Goal: Transaction & Acquisition: Purchase product/service

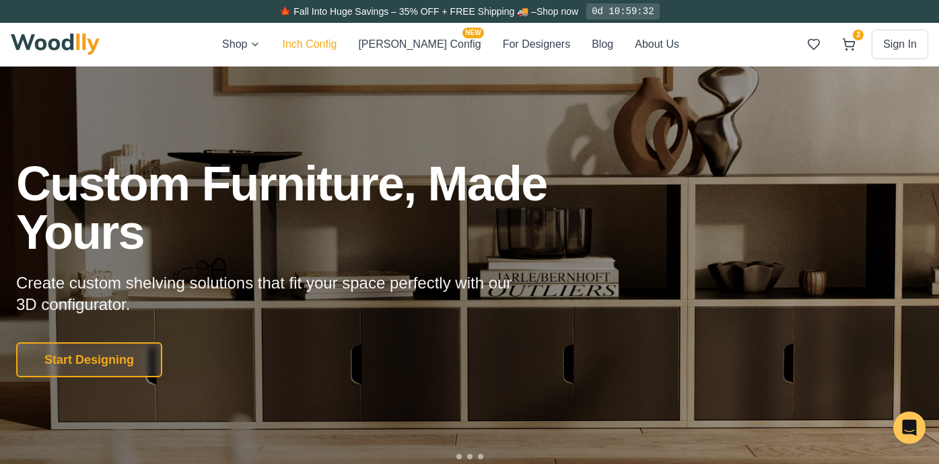
click at [336, 40] on button "Inch Config" at bounding box center [309, 44] width 55 height 17
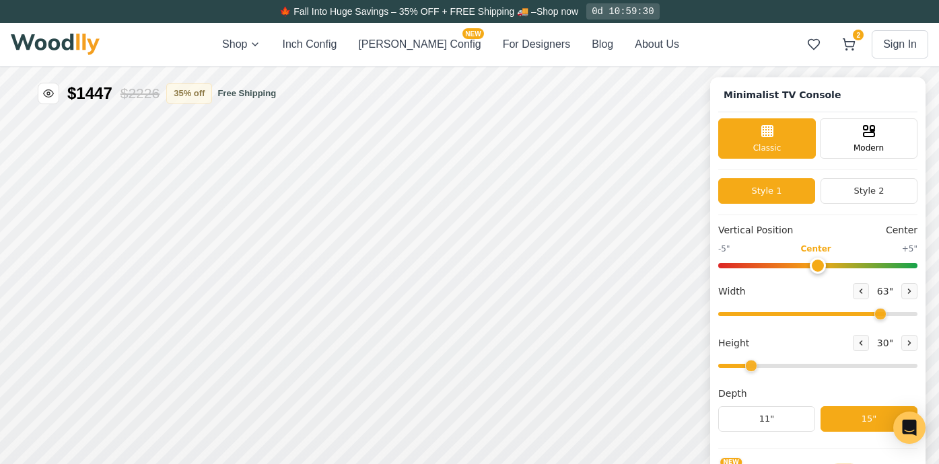
type input "63"
type input "2"
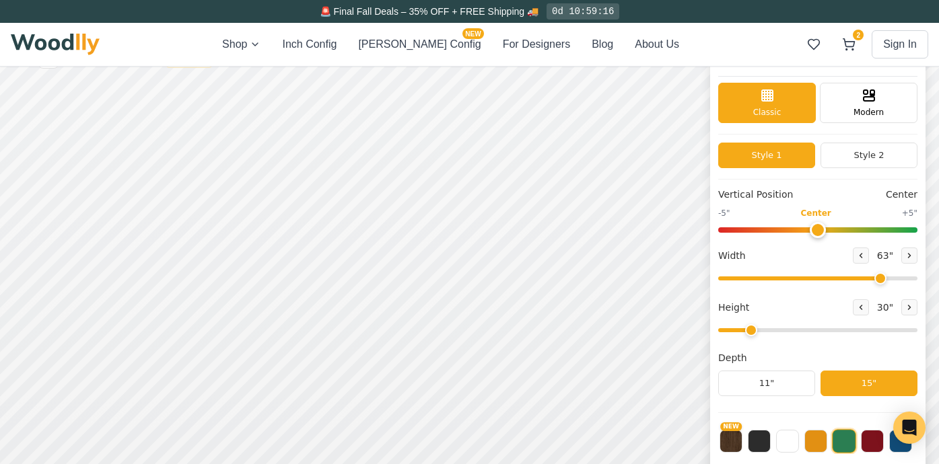
scroll to position [5, 0]
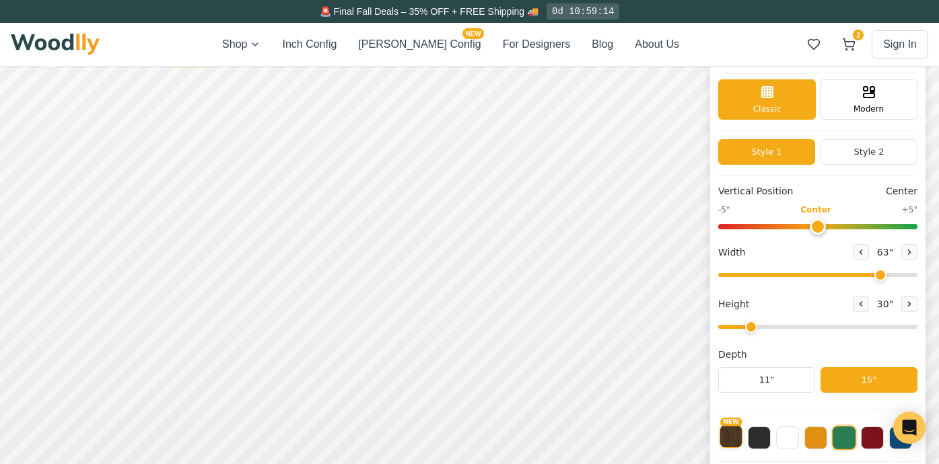
click at [731, 435] on button "NEW" at bounding box center [730, 436] width 23 height 23
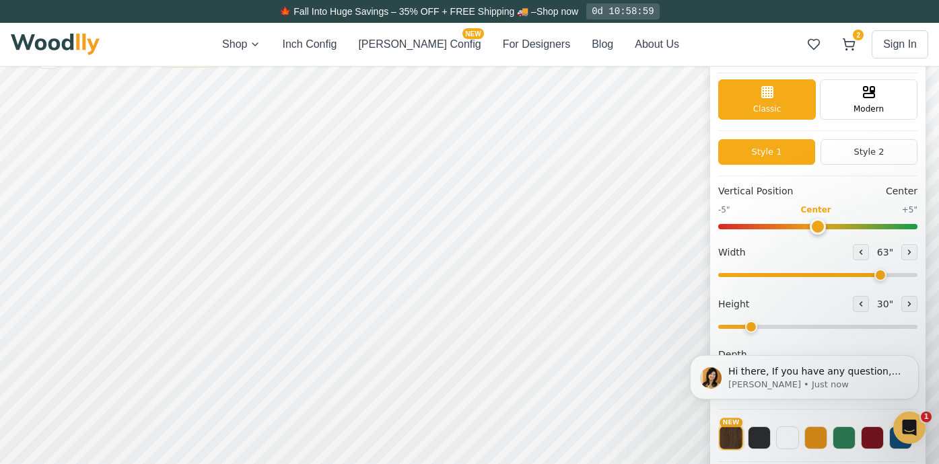
scroll to position [0, 0]
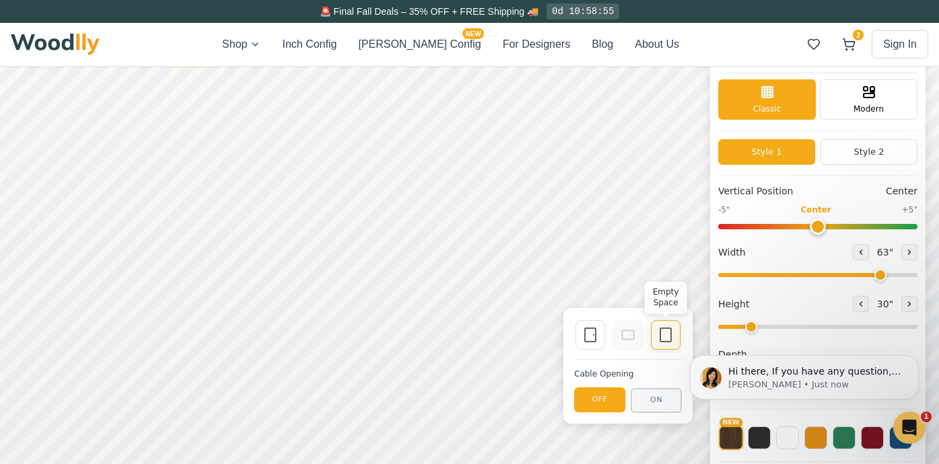
click at [662, 340] on icon at bounding box center [665, 335] width 16 height 16
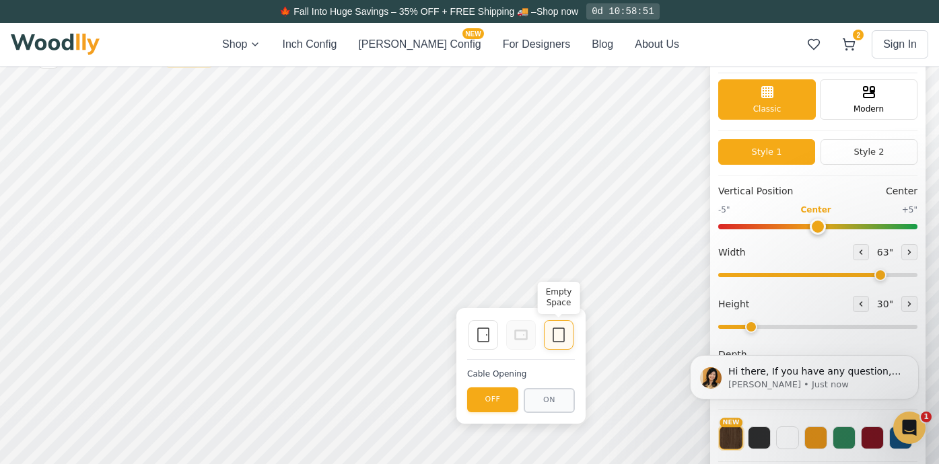
click at [563, 342] on icon at bounding box center [558, 335] width 16 height 16
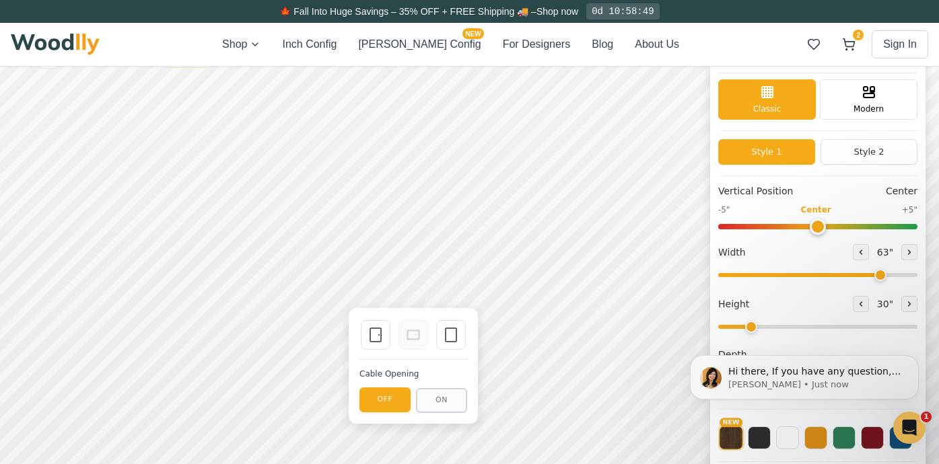
click at [470, 330] on div "Single Door Empty Space Cable Opening OFF ON" at bounding box center [413, 366] width 129 height 116
click at [453, 332] on icon at bounding box center [451, 335] width 16 height 16
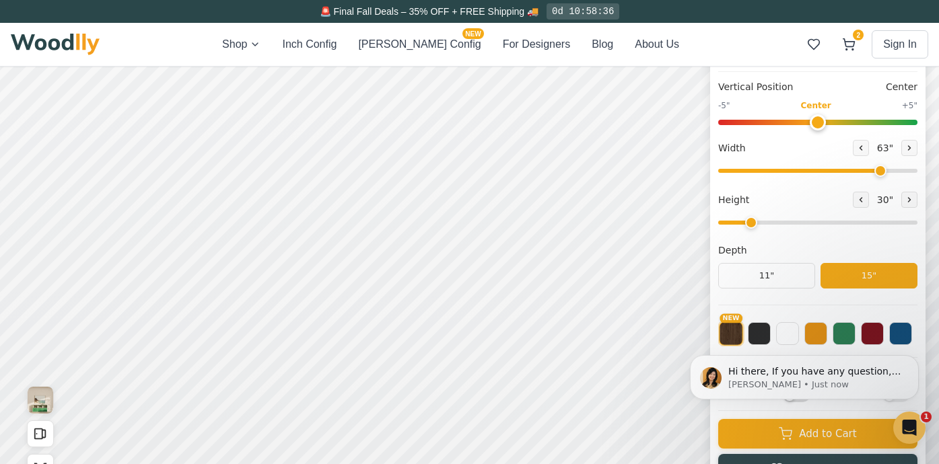
scroll to position [201, 0]
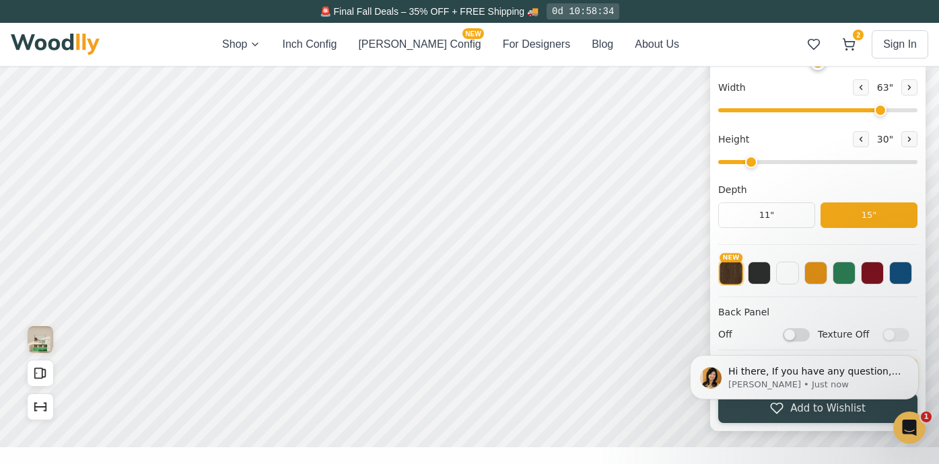
click at [791, 334] on body "Hi there, If you have any question, we are right here for you. 😊 [PERSON_NAME] …" at bounding box center [804, 377] width 258 height 90
click at [793, 338] on body "Hi there, If you have any question, we are right here for you. 😊 [PERSON_NAME] …" at bounding box center [804, 377] width 258 height 90
click at [755, 328] on html "Hi there, If you have any question, we are right here for you. 😊 [PERSON_NAME] …" at bounding box center [803, 377] width 269 height 101
click at [783, 330] on html "Hi there, If you have any question, we are right here for you. 😊 [PERSON_NAME] …" at bounding box center [803, 377] width 269 height 101
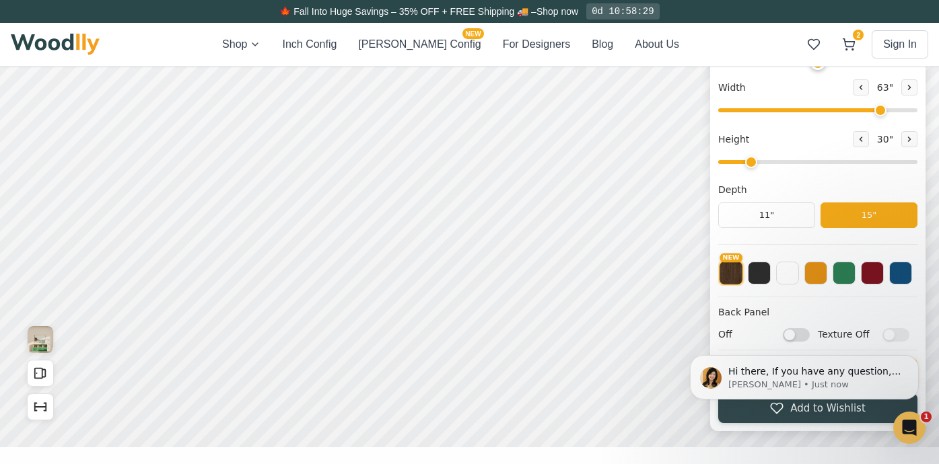
click at [793, 331] on html "Hi there, If you have any question, we are right here for you. 😊 [PERSON_NAME] …" at bounding box center [803, 377] width 269 height 101
click at [776, 330] on html "Hi there, If you have any question, we are right here for you. 😊 [PERSON_NAME] …" at bounding box center [803, 377] width 269 height 101
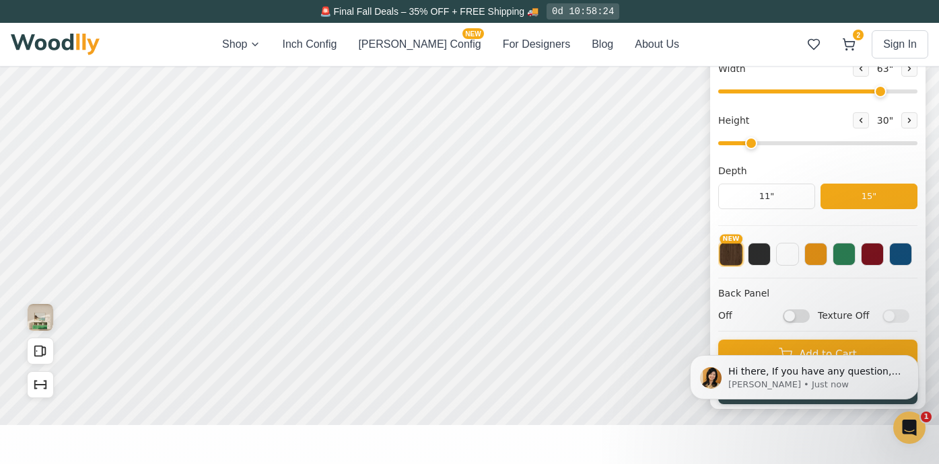
scroll to position [195, 0]
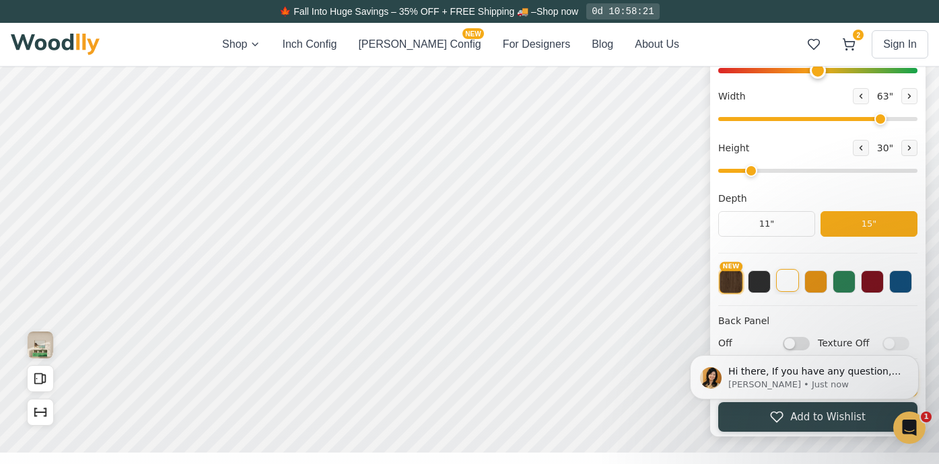
click at [786, 284] on button at bounding box center [787, 280] width 23 height 23
click at [790, 347] on body "Hi there, If you have any question, we are right here for you. 😊 [PERSON_NAME] …" at bounding box center [804, 377] width 258 height 90
click at [791, 339] on body "Hi there, If you have any question, we are right here for you. 😊 [PERSON_NAME] …" at bounding box center [804, 377] width 258 height 90
click at [888, 344] on body "Hi there, If you have any question, we are right here for you. 😊 [PERSON_NAME] …" at bounding box center [804, 377] width 258 height 90
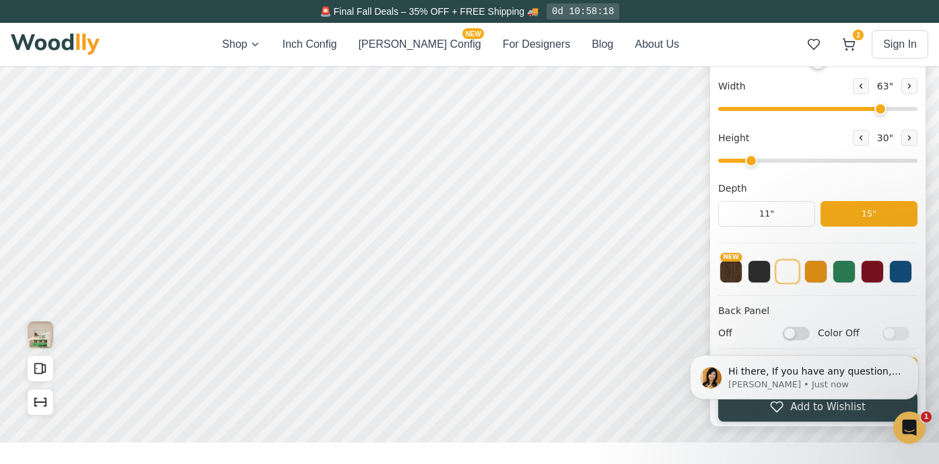
scroll to position [207, 0]
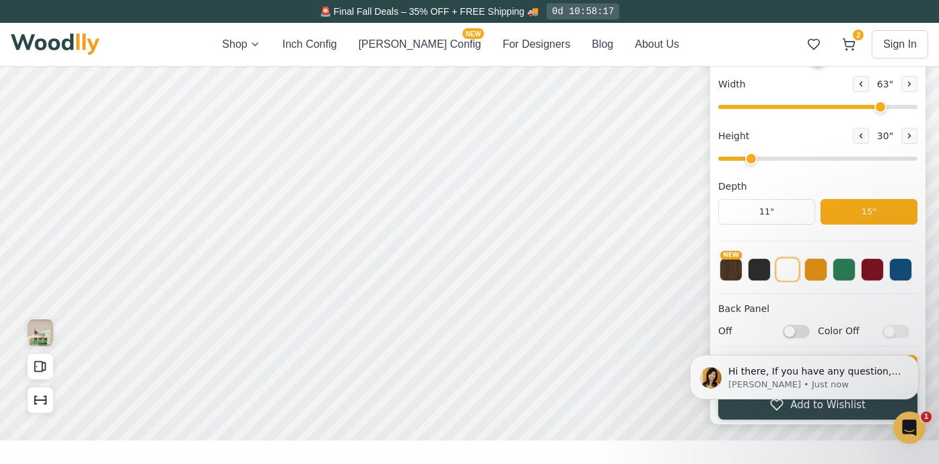
click at [789, 332] on html "Hi there, If you have any question, we are right here for you. 😊 [PERSON_NAME] …" at bounding box center [803, 377] width 269 height 101
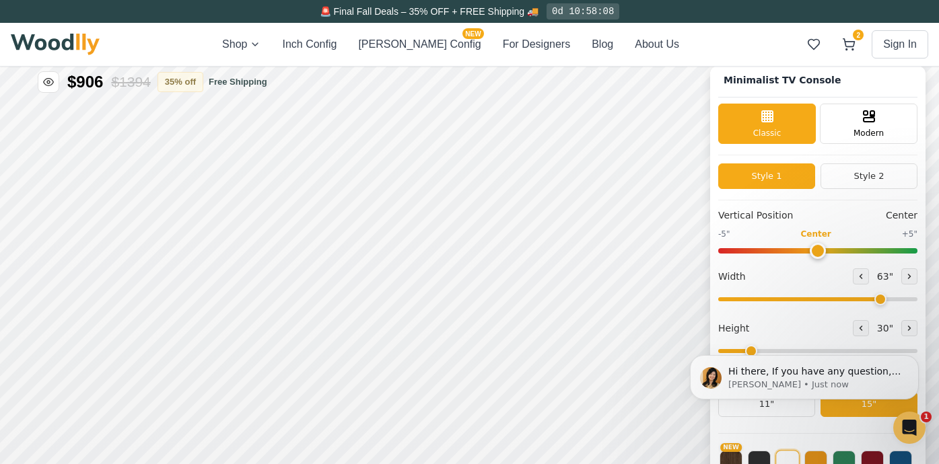
scroll to position [0, 0]
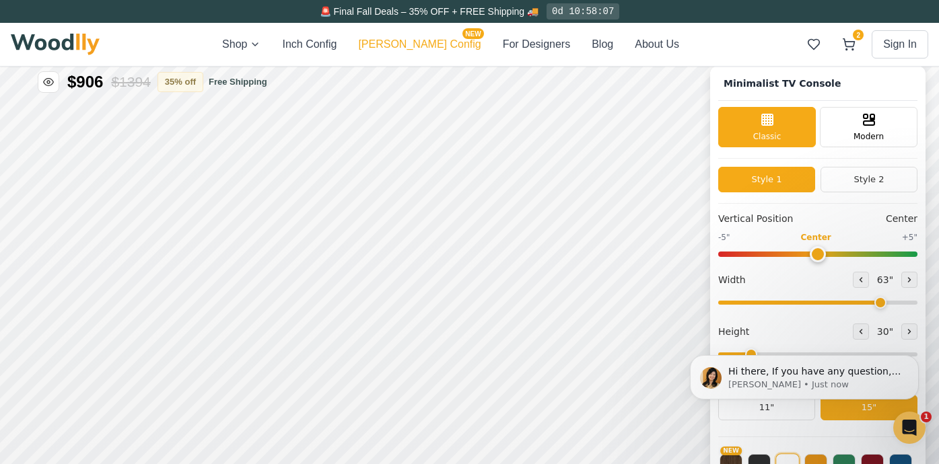
click at [404, 43] on button "[PERSON_NAME] Config NEW" at bounding box center [419, 44] width 122 height 16
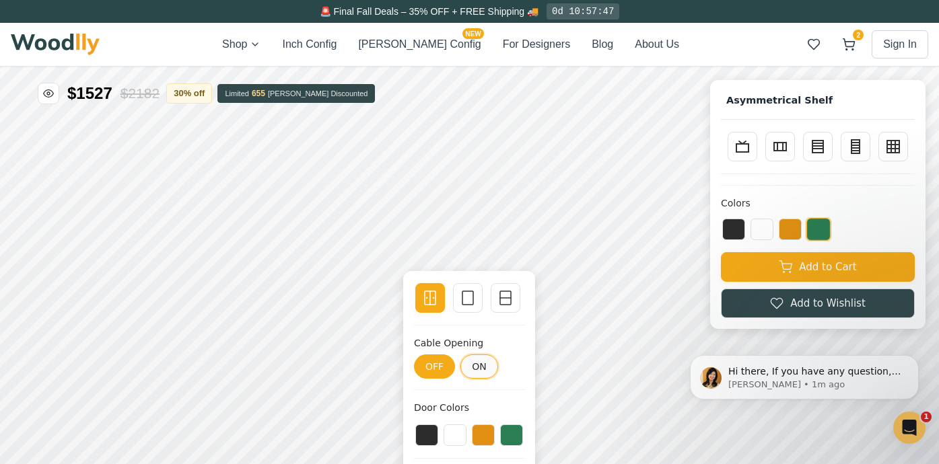
click at [476, 365] on button "ON" at bounding box center [479, 367] width 38 height 24
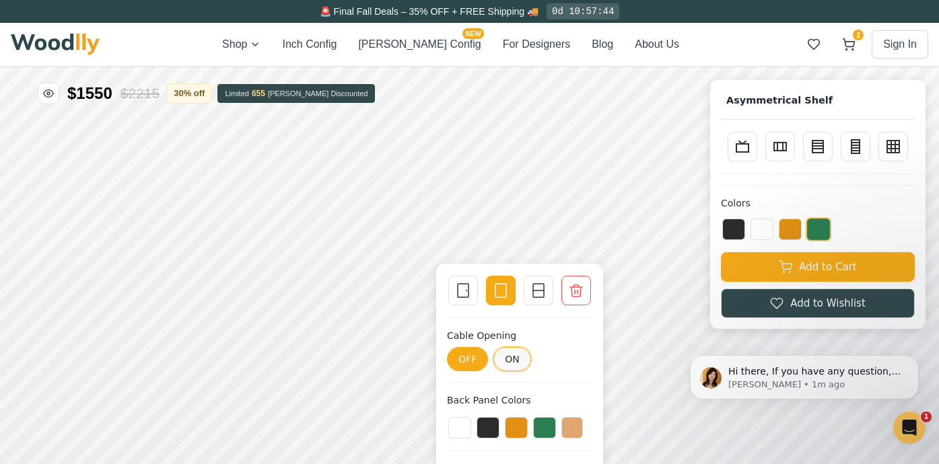
click at [503, 356] on button "ON" at bounding box center [512, 359] width 38 height 24
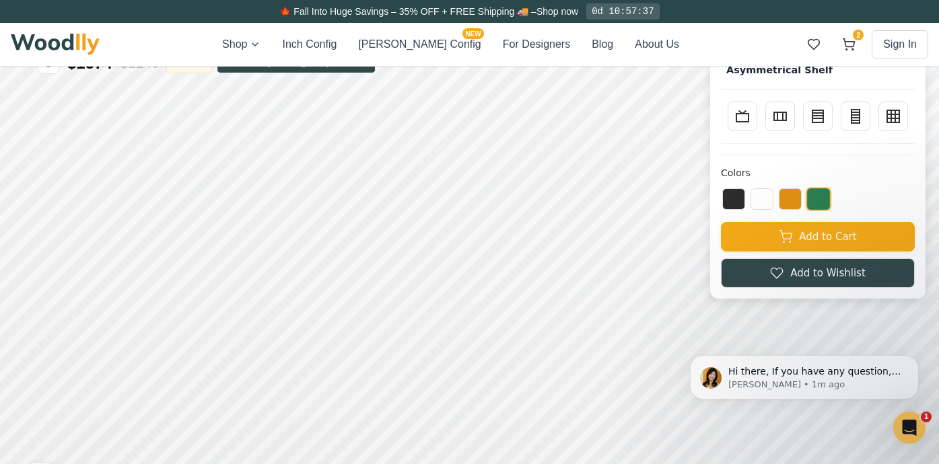
scroll to position [38, 0]
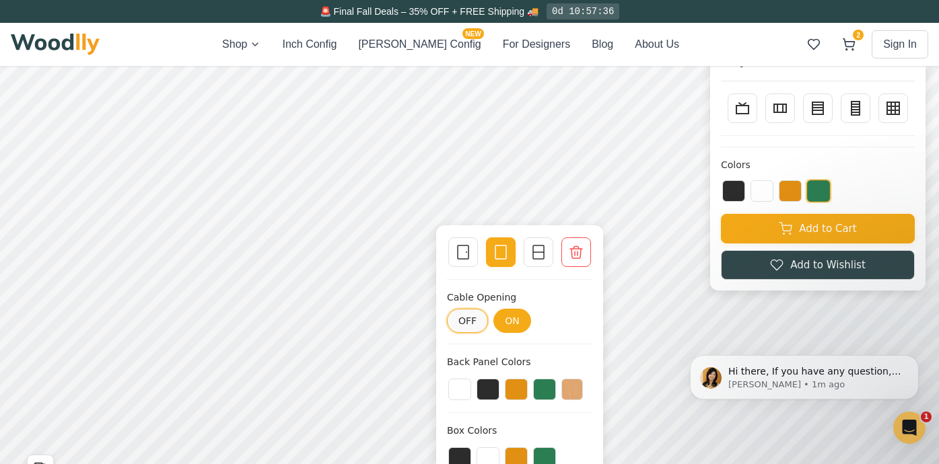
click at [476, 319] on button "OFF" at bounding box center [467, 321] width 41 height 24
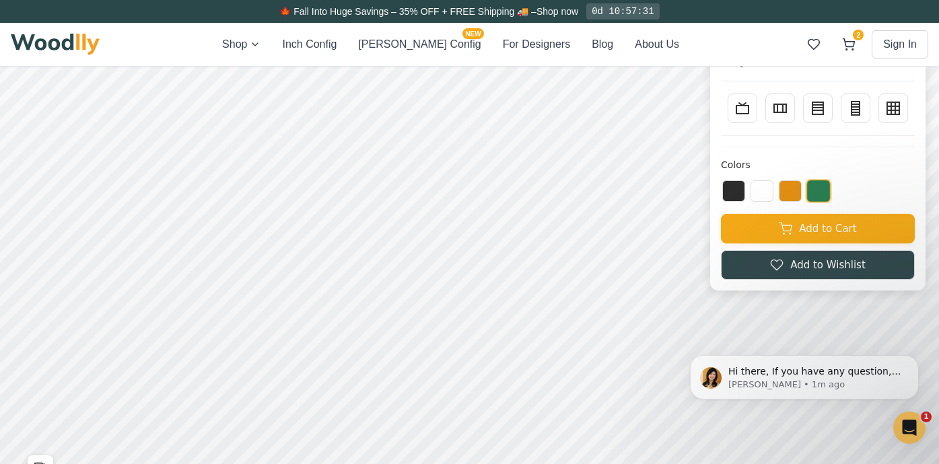
scroll to position [0, 0]
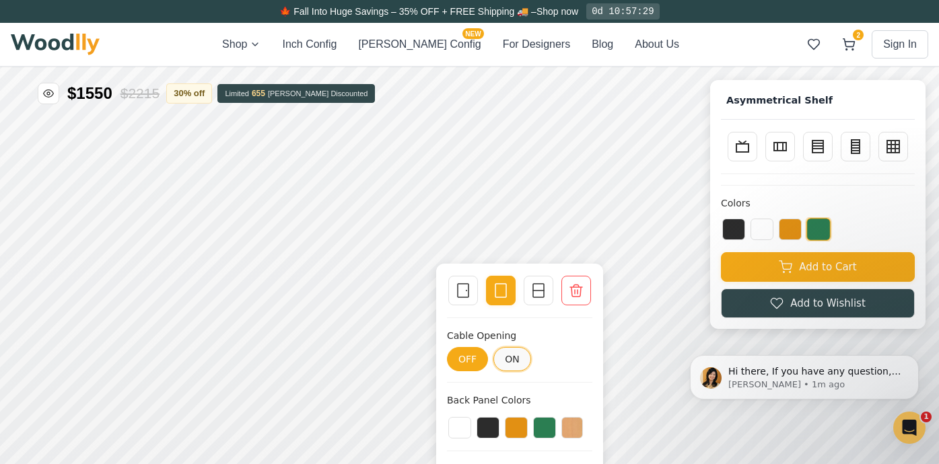
click at [511, 363] on button "ON" at bounding box center [512, 359] width 38 height 24
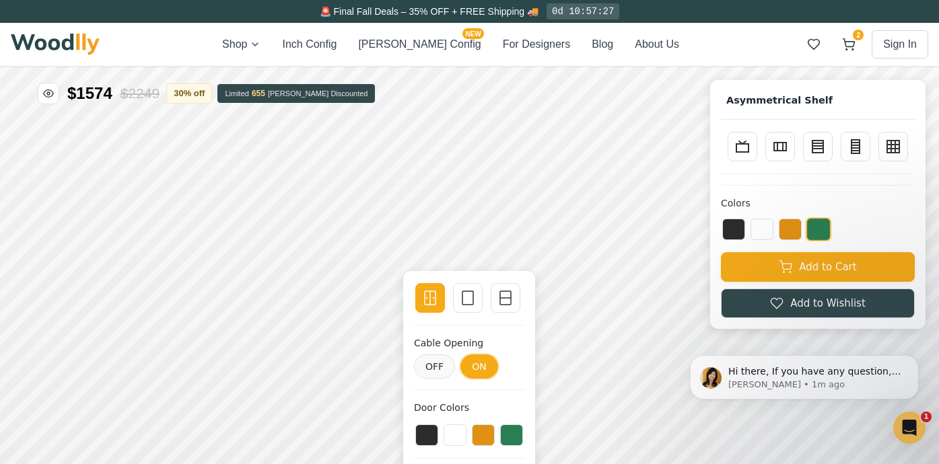
click at [474, 363] on button "ON" at bounding box center [479, 367] width 38 height 24
click at [439, 365] on button "OFF" at bounding box center [434, 367] width 41 height 24
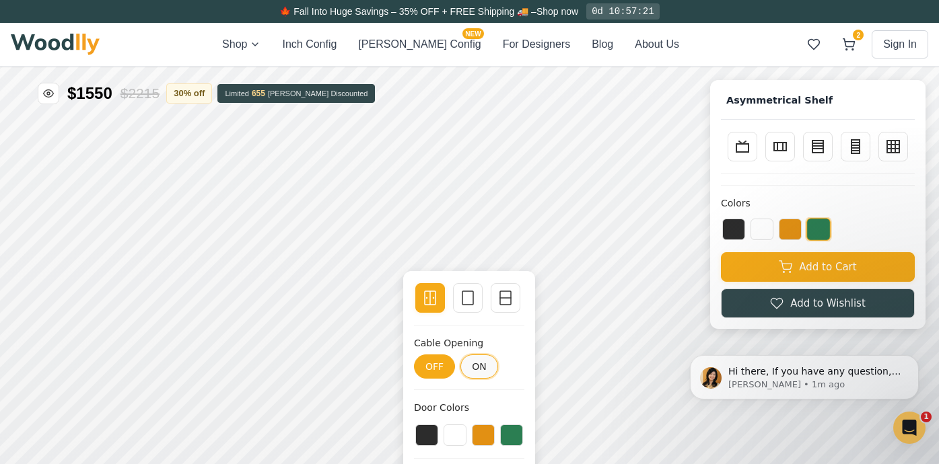
click at [481, 365] on button "ON" at bounding box center [479, 367] width 38 height 24
